Goal: Complete application form: Complete application form

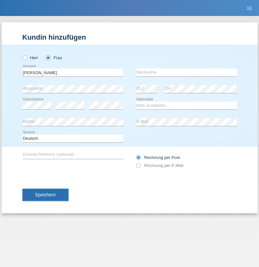
type input "Samira"
click at [186, 72] on input "text" at bounding box center [186, 72] width 101 height 8
type input "Tarzi"
select select "CH"
radio input "true"
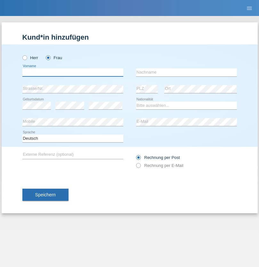
click at [73, 72] on input "text" at bounding box center [72, 72] width 101 height 8
type input "Antigona"
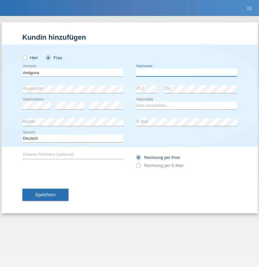
click at [186, 72] on input "text" at bounding box center [186, 72] width 101 height 8
type input "Baftijaj"
select select "XK"
select select "C"
select select "26"
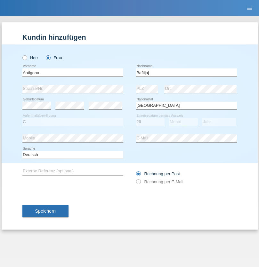
select select "05"
select select "1996"
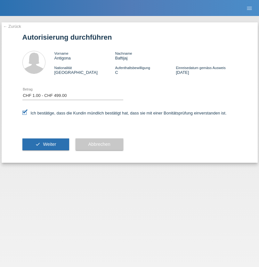
select select "1"
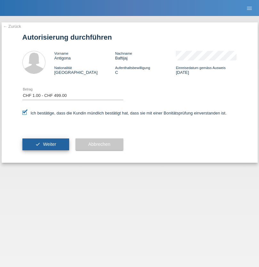
click at [45, 144] on span "Weiter" at bounding box center [49, 144] width 13 height 5
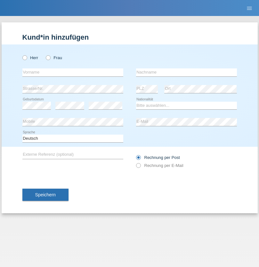
radio input "true"
click at [73, 72] on input "text" at bounding box center [72, 72] width 101 height 8
type input "Aldin"
click at [186, 72] on input "text" at bounding box center [186, 72] width 101 height 8
type input "Dzemaili"
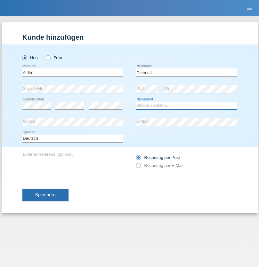
select select "AT"
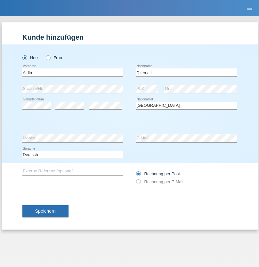
select select "C"
select select "17"
select select "09"
select select "2021"
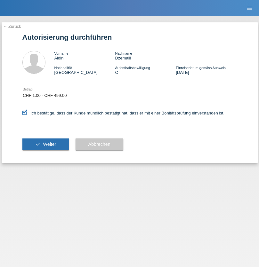
select select "1"
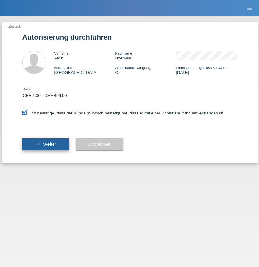
click at [45, 144] on span "Weiter" at bounding box center [49, 144] width 13 height 5
